Goal: Use online tool/utility: Utilize a website feature to perform a specific function

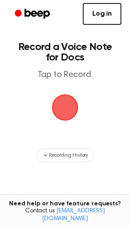
click at [60, 107] on span "button" at bounding box center [65, 107] width 24 height 24
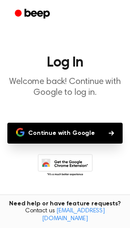
click at [53, 133] on button "Continue with Google" at bounding box center [65, 133] width 116 height 21
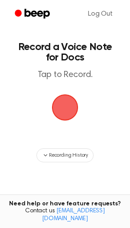
click at [61, 115] on span "button" at bounding box center [65, 107] width 27 height 27
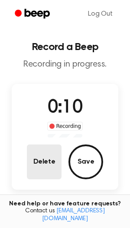
click at [46, 159] on button "Delete" at bounding box center [44, 161] width 35 height 35
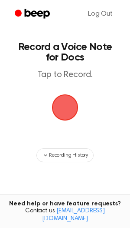
click at [65, 110] on span "button" at bounding box center [65, 107] width 24 height 24
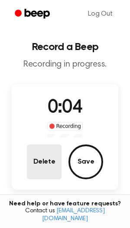
click at [40, 157] on button "Delete" at bounding box center [44, 161] width 35 height 35
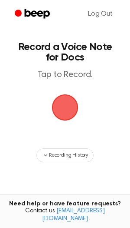
click at [67, 105] on span "button" at bounding box center [65, 107] width 28 height 28
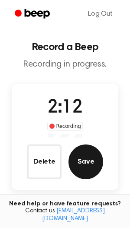
click at [80, 155] on button "Save" at bounding box center [86, 161] width 35 height 35
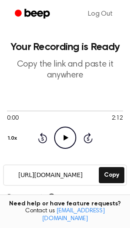
click at [60, 140] on icon "Play Audio" at bounding box center [65, 138] width 22 height 22
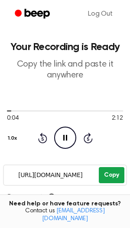
click at [103, 170] on button "Copy" at bounding box center [112, 175] width 26 height 16
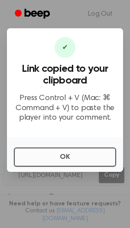
click at [55, 155] on button "OK" at bounding box center [65, 156] width 103 height 19
